Goal: Find specific page/section: Find specific page/section

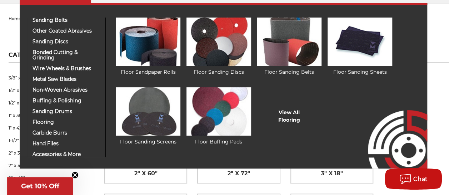
scroll to position [72, 0]
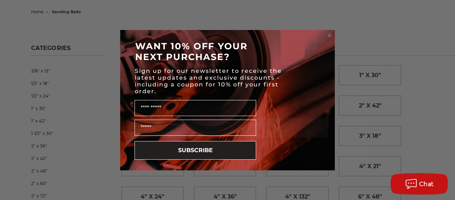
click at [331, 36] on circle "Close dialog" at bounding box center [329, 35] width 7 height 7
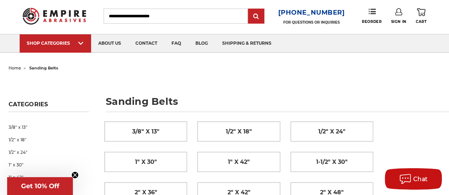
scroll to position [0, 0]
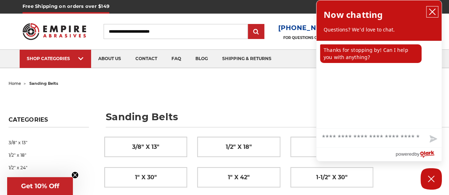
click at [430, 10] on icon "close chatbox" at bounding box center [432, 11] width 7 height 7
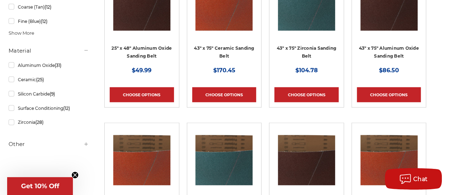
scroll to position [787, 0]
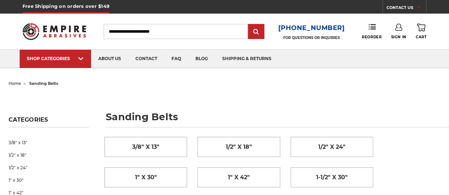
click at [152, 36] on input "Search" at bounding box center [176, 31] width 144 height 15
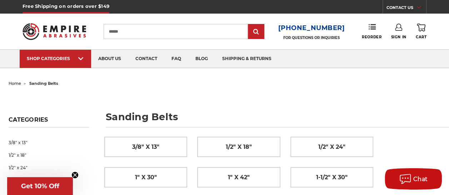
type input "******"
click at [249, 25] on input "submit" at bounding box center [256, 32] width 14 height 14
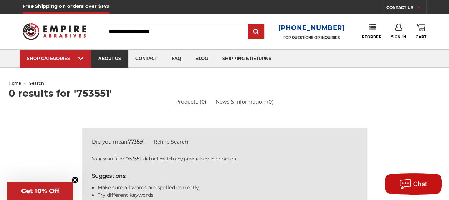
click at [119, 59] on link "about us" at bounding box center [109, 59] width 37 height 18
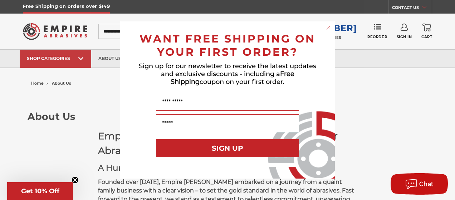
click at [326, 29] on circle "Close dialog" at bounding box center [328, 28] width 7 height 7
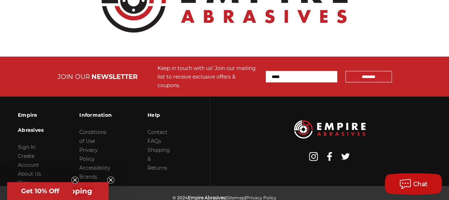
scroll to position [927, 0]
